Goal: Transaction & Acquisition: Obtain resource

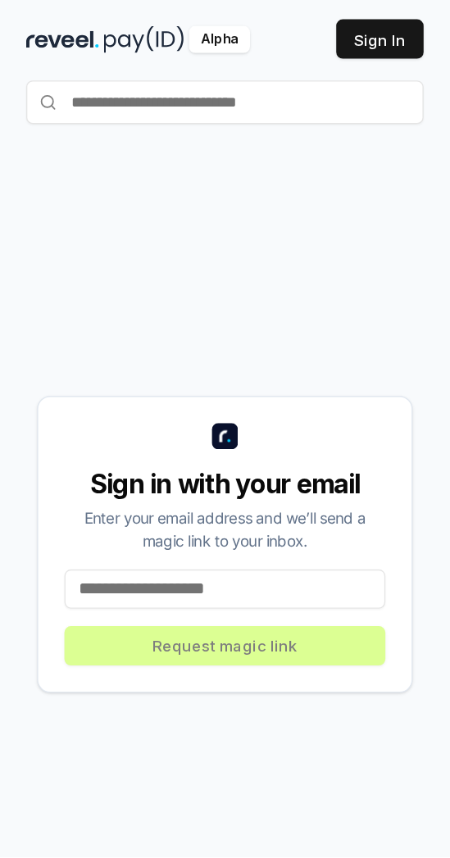
scroll to position [64, 0]
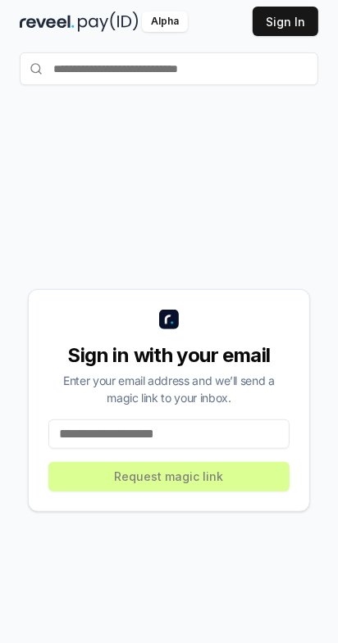
click at [258, 449] on input at bounding box center [168, 435] width 241 height 30
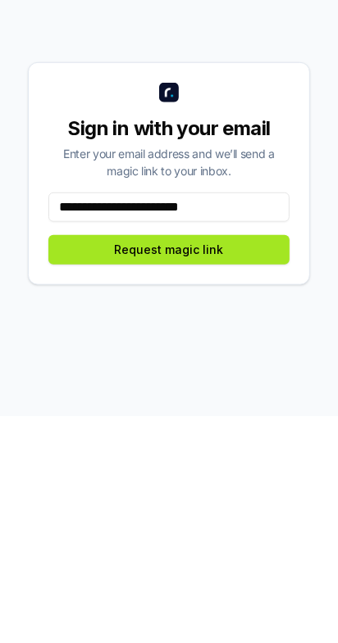
type input "**********"
click at [93, 492] on button "Request magic link" at bounding box center [168, 477] width 241 height 30
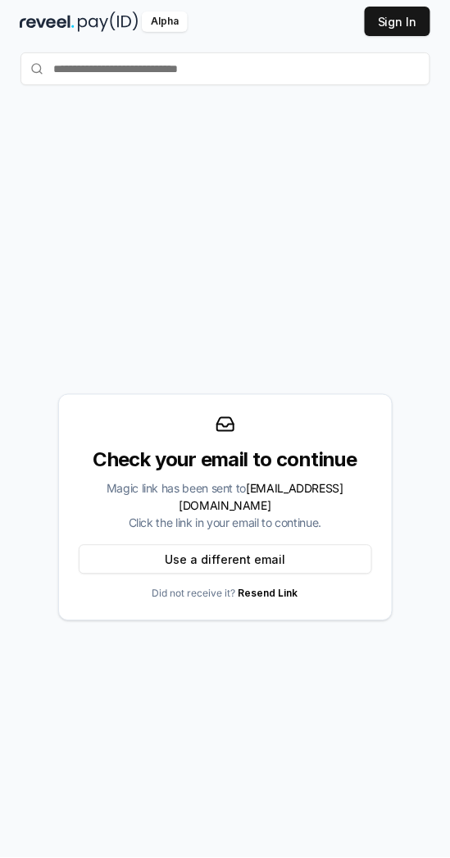
scroll to position [0, 0]
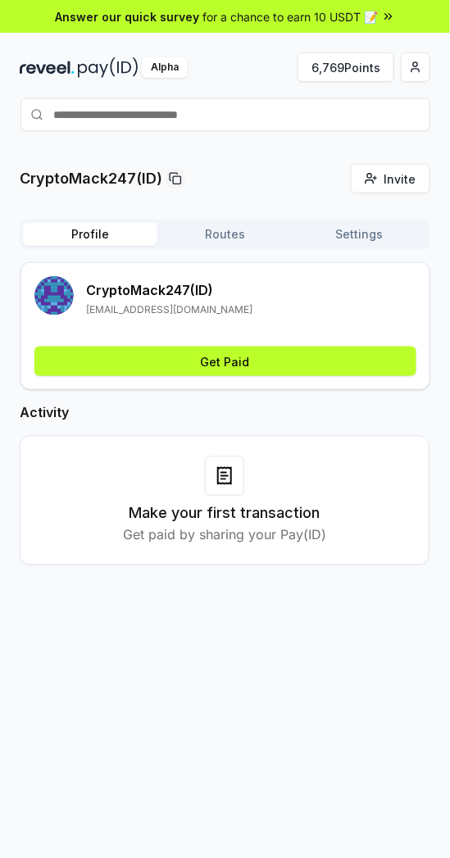
click at [236, 17] on span "for a chance to earn 10 USDT 📝" at bounding box center [290, 16] width 175 height 17
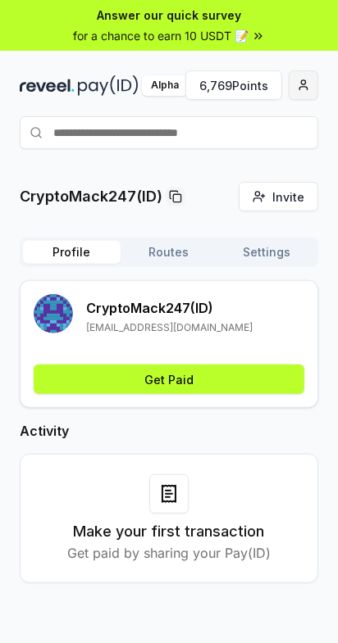
click at [297, 86] on span "button" at bounding box center [303, 85] width 13 height 13
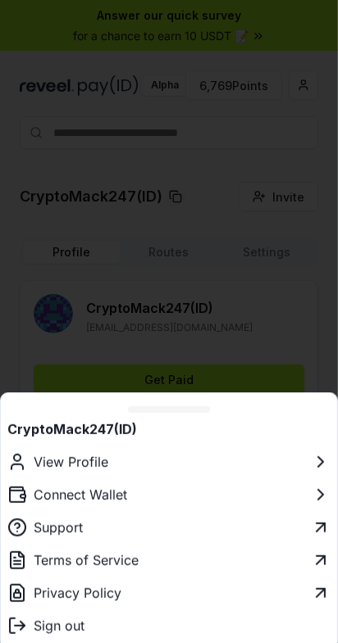
click at [207, 482] on button "Connect Wallet" at bounding box center [169, 495] width 336 height 33
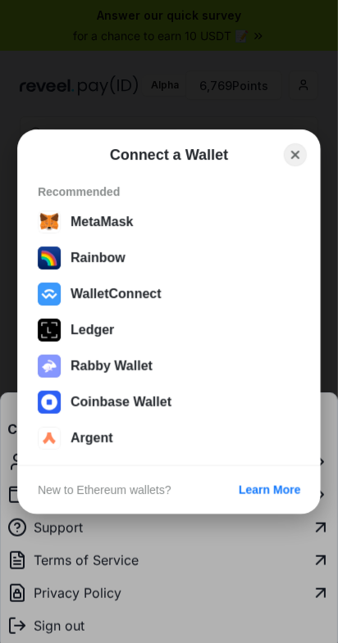
click at [52, 295] on div at bounding box center [169, 321] width 338 height 643
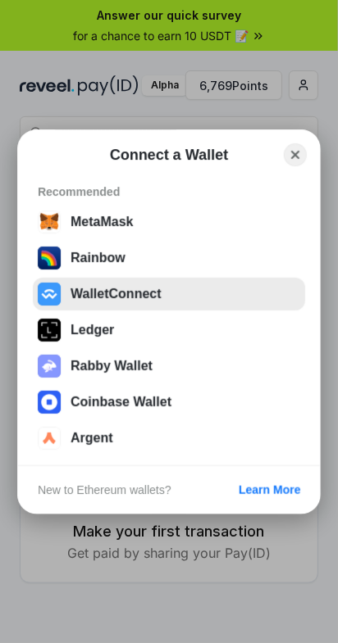
click at [83, 298] on button "WalletConnect" at bounding box center [169, 294] width 272 height 33
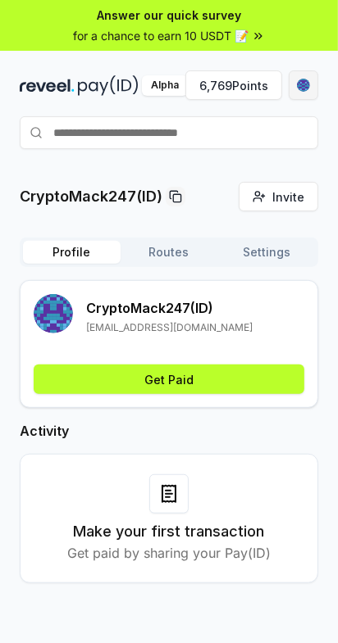
click at [302, 81] on div "button" at bounding box center [303, 85] width 13 height 13
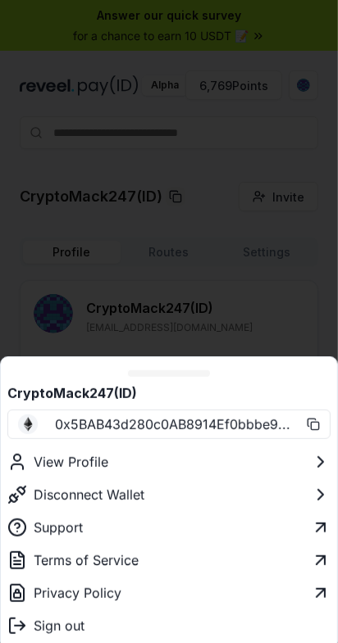
click at [292, 459] on button "View Profile" at bounding box center [169, 462] width 336 height 33
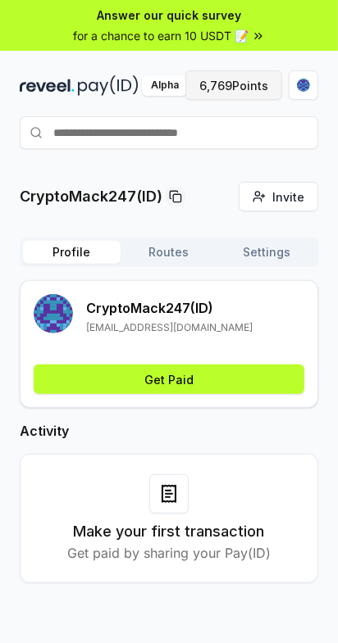
click at [206, 88] on button "6,769 Points" at bounding box center [233, 85] width 97 height 30
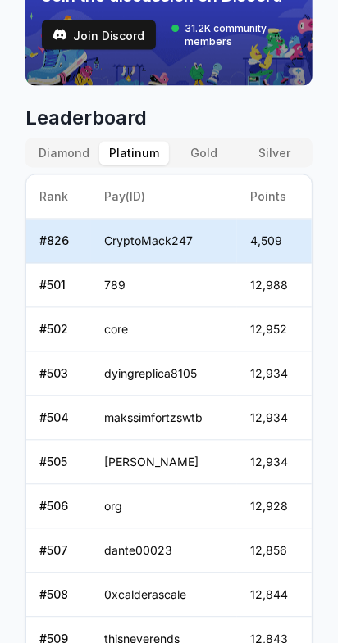
scroll to position [785, 0]
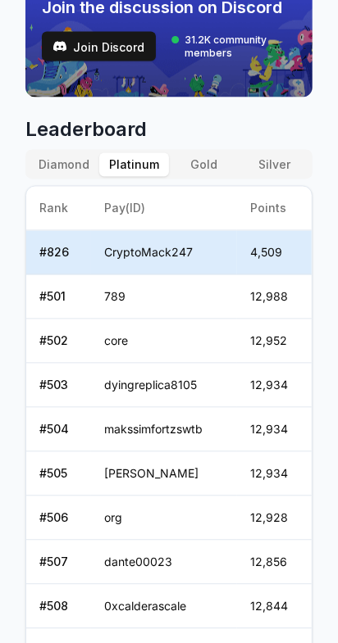
click at [49, 162] on button "Diamond" at bounding box center [64, 165] width 70 height 24
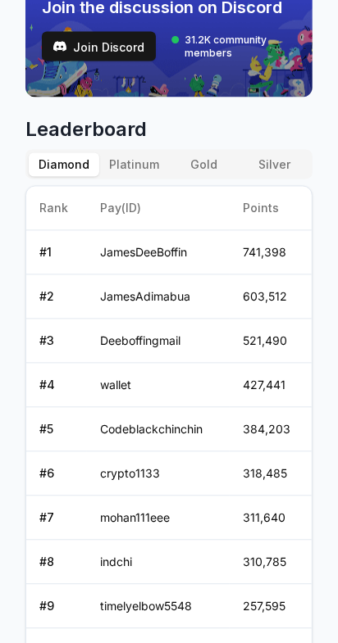
click at [125, 162] on button "Platinum" at bounding box center [134, 165] width 70 height 24
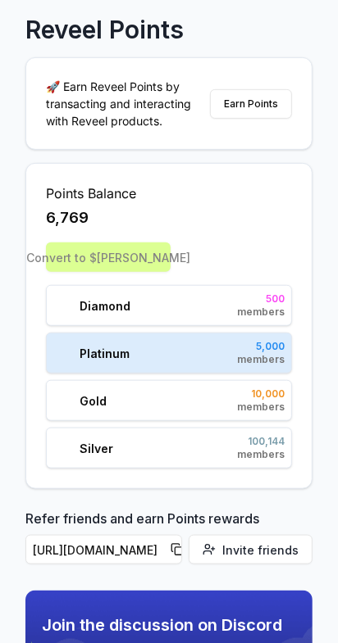
scroll to position [166, 0]
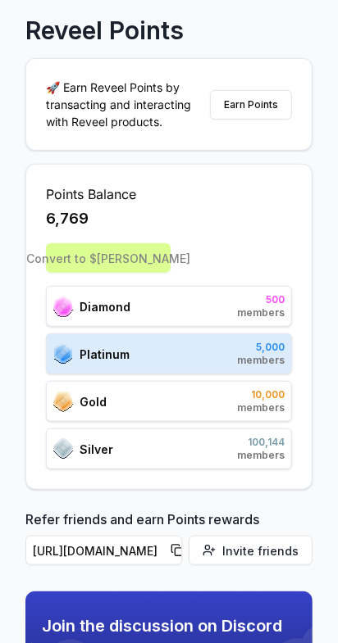
click at [77, 265] on div "Convert to $REVA" at bounding box center [169, 258] width 246 height 30
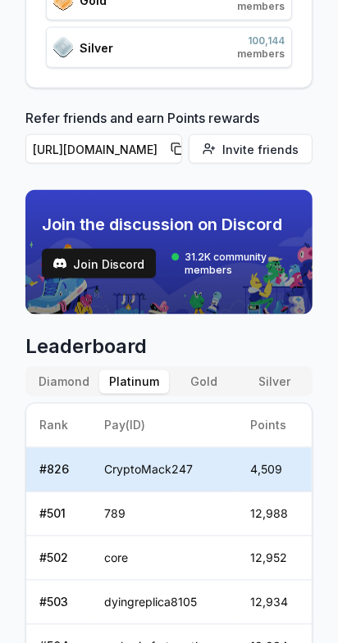
scroll to position [558, 0]
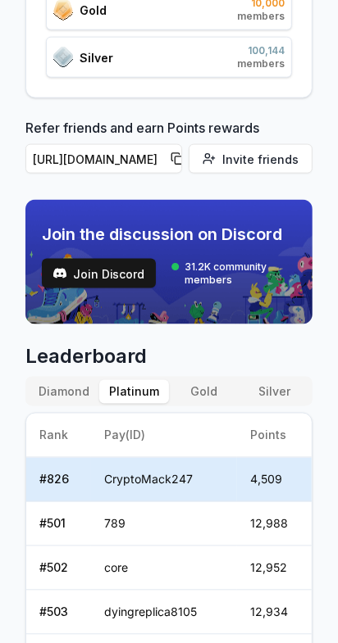
click at [277, 392] on button "Silver" at bounding box center [274, 392] width 70 height 24
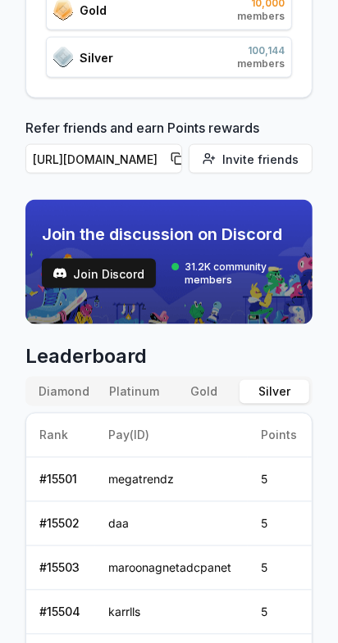
click at [73, 391] on button "Diamond" at bounding box center [64, 392] width 70 height 24
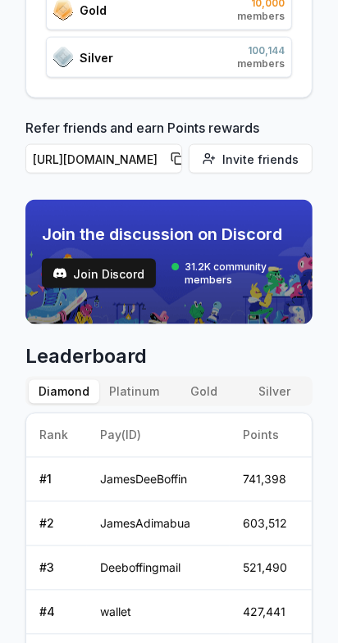
click at [135, 387] on button "Platinum" at bounding box center [134, 392] width 70 height 24
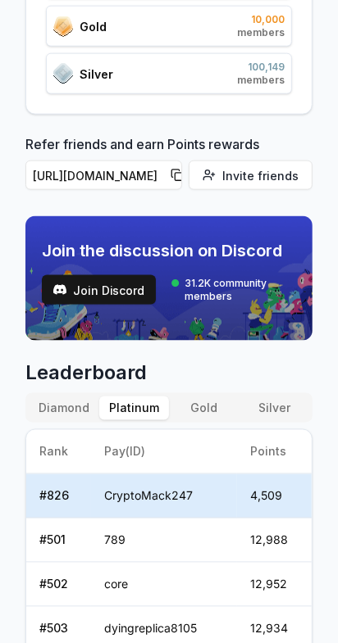
scroll to position [542, 0]
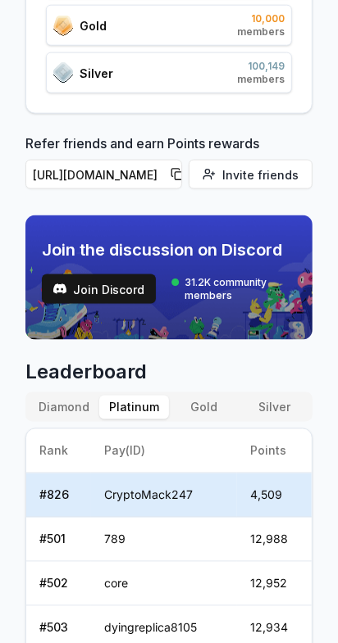
click at [285, 402] on button "Silver" at bounding box center [274, 408] width 70 height 24
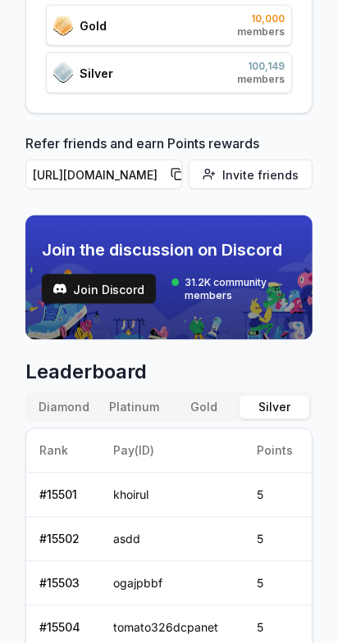
click at [197, 402] on button "Gold" at bounding box center [204, 408] width 70 height 24
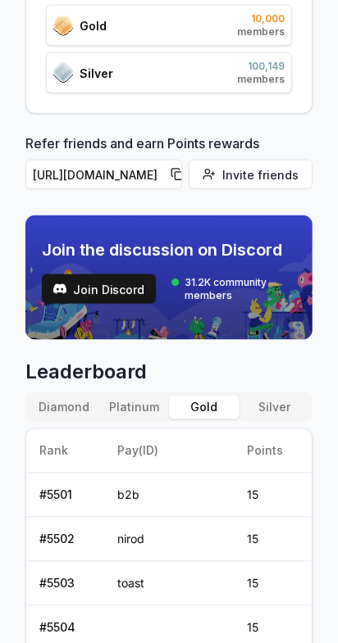
click at [141, 405] on button "Platinum" at bounding box center [134, 408] width 70 height 24
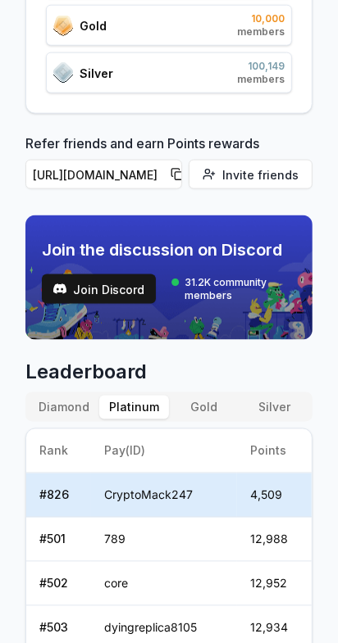
click at [211, 409] on button "Gold" at bounding box center [204, 408] width 70 height 24
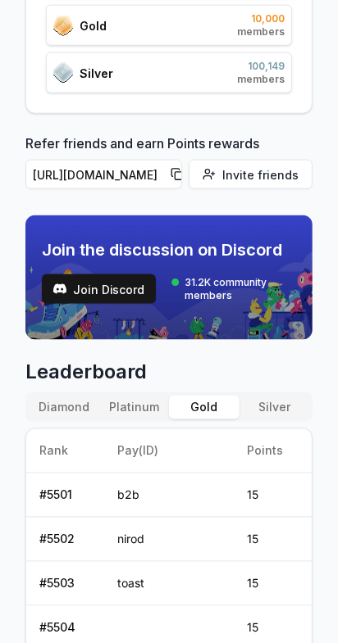
click at [285, 402] on button "Silver" at bounding box center [274, 408] width 70 height 24
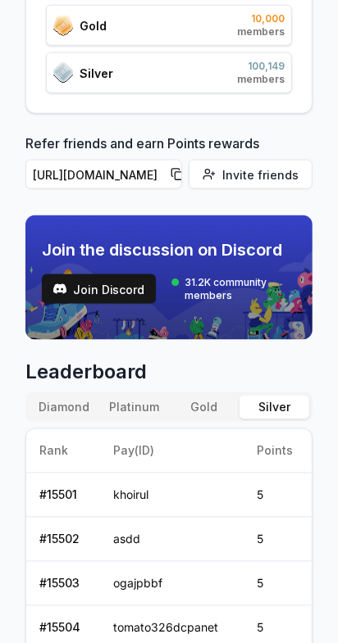
click at [147, 404] on button "Platinum" at bounding box center [134, 408] width 70 height 24
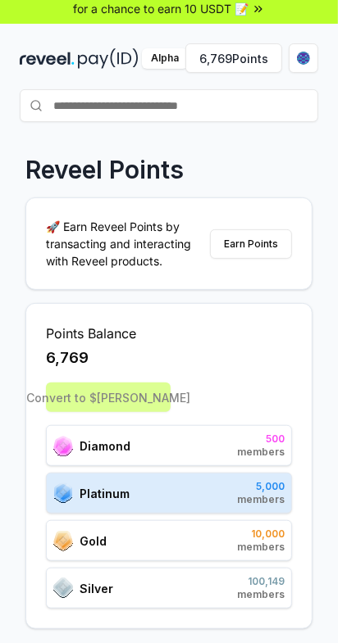
scroll to position [0, 0]
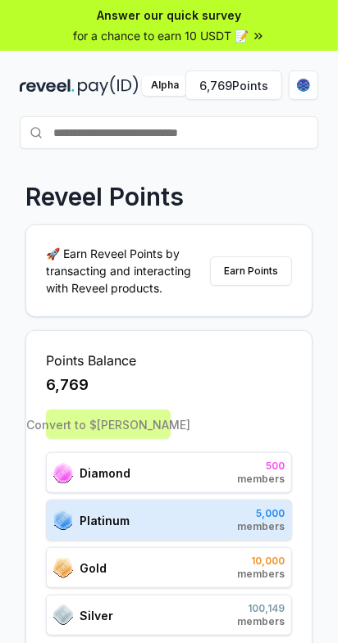
click at [150, 428] on div "Convert to $REVA" at bounding box center [169, 425] width 246 height 30
click at [259, 274] on button "Earn Points" at bounding box center [251, 271] width 82 height 30
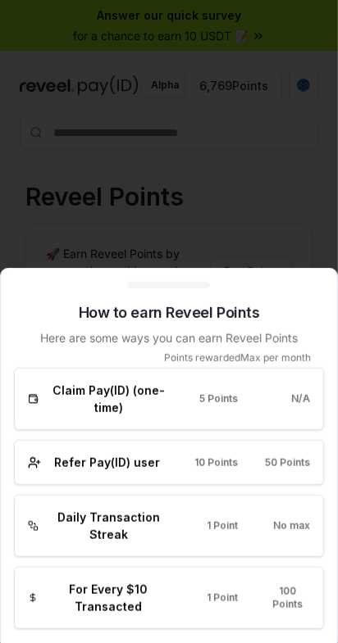
click at [295, 220] on div at bounding box center [169, 321] width 338 height 643
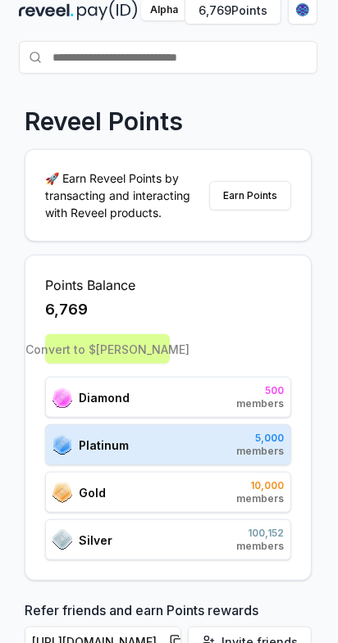
scroll to position [0, 1]
